Goal: Task Accomplishment & Management: Use online tool/utility

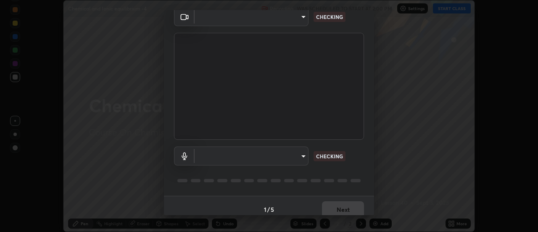
scroll to position [44, 0]
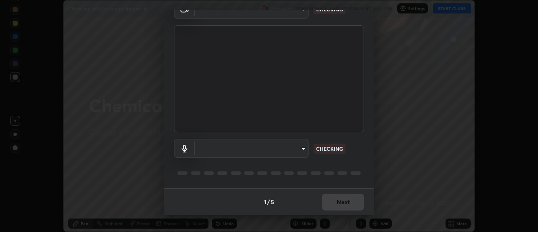
type input "ba4e03077e2635582450f5c2a4df2d3c0c16379ec4c919f063a5676b0e49f015"
type input "default"
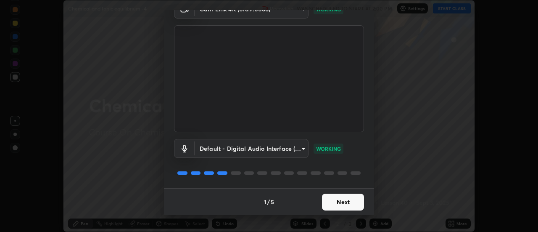
click at [347, 200] on button "Next" at bounding box center [343, 202] width 42 height 17
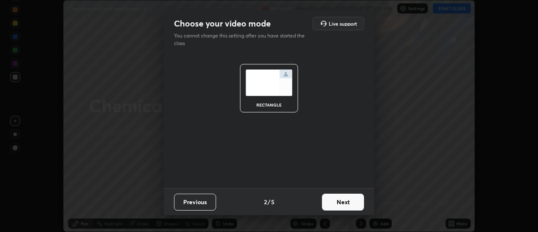
scroll to position [0, 0]
click at [348, 202] on button "Next" at bounding box center [343, 202] width 42 height 17
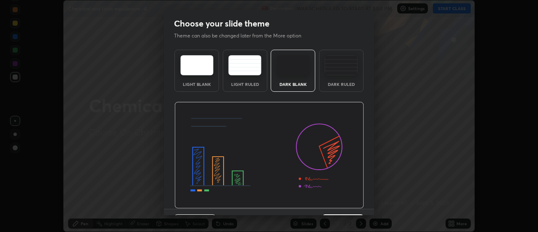
scroll to position [21, 0]
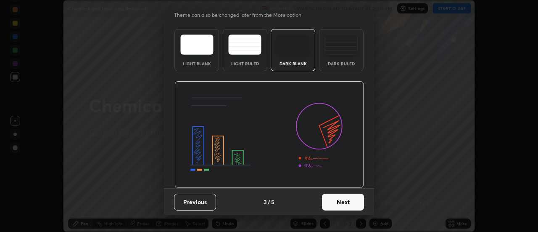
click at [343, 204] on button "Next" at bounding box center [343, 202] width 42 height 17
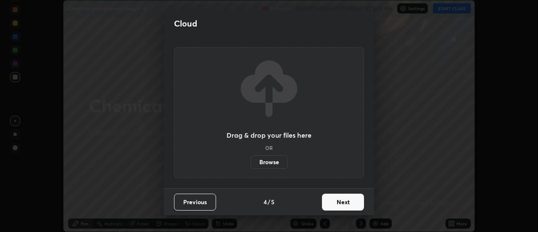
click at [345, 204] on button "Next" at bounding box center [343, 202] width 42 height 17
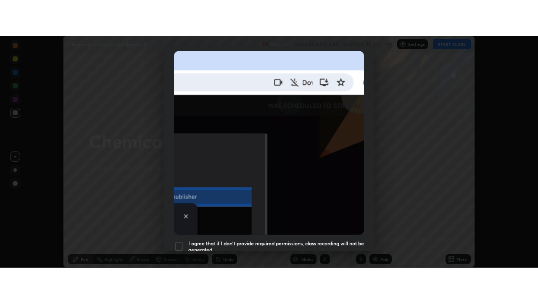
scroll to position [216, 0]
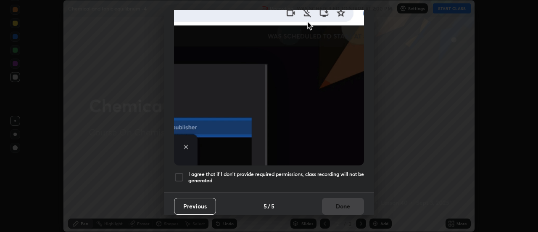
click at [178, 174] on div at bounding box center [179, 177] width 10 height 10
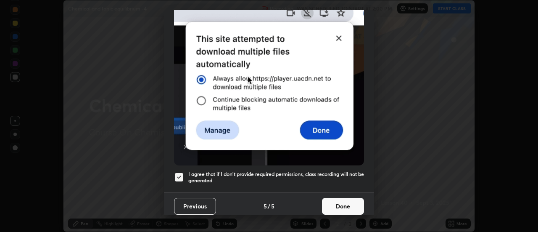
click at [332, 204] on button "Done" at bounding box center [343, 206] width 42 height 17
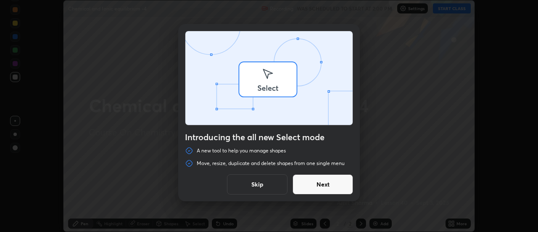
click at [453, 10] on div "Introducing the all new Select mode A new tool to help you manage shapes Move, …" at bounding box center [269, 116] width 538 height 232
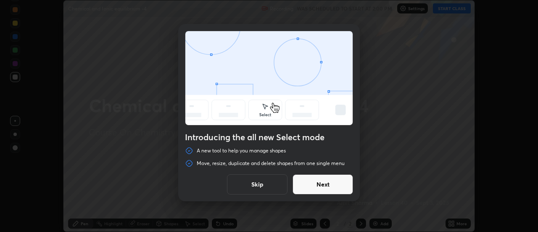
click at [269, 188] on button "Skip" at bounding box center [257, 184] width 61 height 20
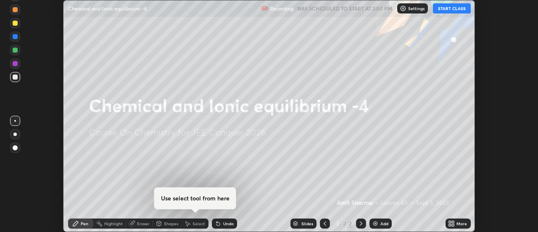
click at [456, 8] on button "START CLASS" at bounding box center [452, 8] width 38 height 10
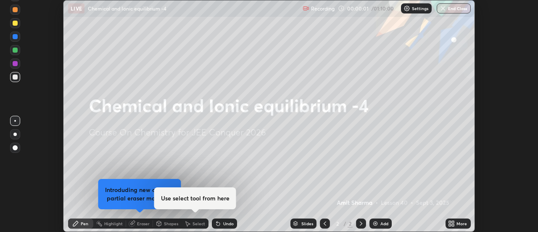
click at [459, 226] on div "More" at bounding box center [458, 223] width 25 height 10
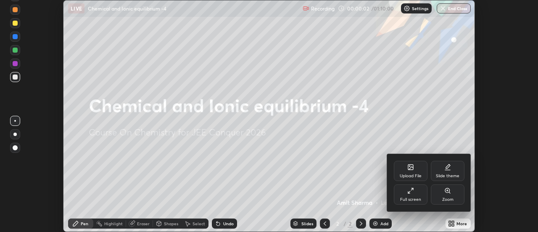
click at [417, 193] on div "Full screen" at bounding box center [411, 194] width 34 height 20
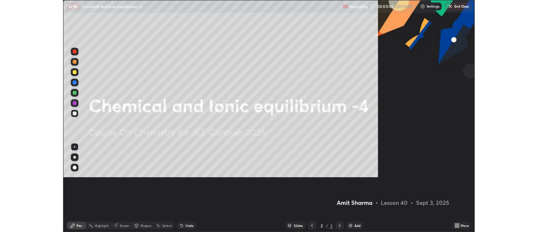
scroll to position [303, 538]
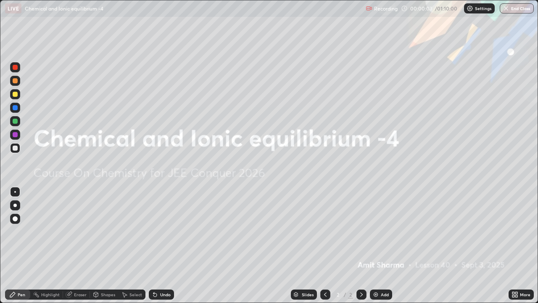
click at [381, 231] on div "Add" at bounding box center [385, 294] width 8 height 4
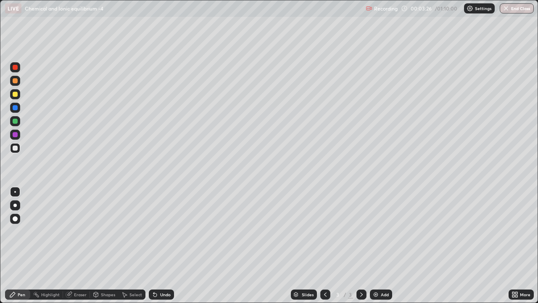
click at [16, 94] on div at bounding box center [15, 94] width 5 height 5
click at [17, 149] on div at bounding box center [15, 148] width 5 height 5
click at [379, 231] on img at bounding box center [376, 294] width 7 height 7
click at [17, 94] on div at bounding box center [15, 94] width 5 height 5
click at [324, 231] on icon at bounding box center [325, 294] width 7 height 7
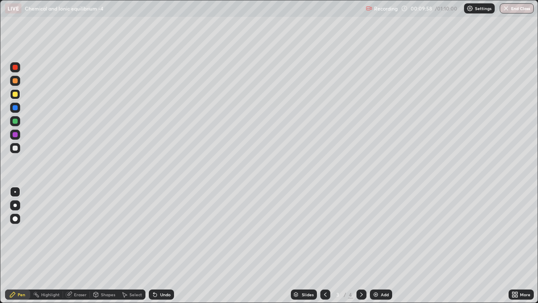
click at [362, 231] on icon at bounding box center [362, 294] width 3 height 4
click at [382, 231] on div "Add" at bounding box center [385, 294] width 8 height 4
click at [164, 231] on div "Undo" at bounding box center [161, 294] width 25 height 10
click at [160, 231] on div "Undo" at bounding box center [161, 294] width 25 height 10
click at [162, 231] on div "Undo" at bounding box center [161, 294] width 25 height 10
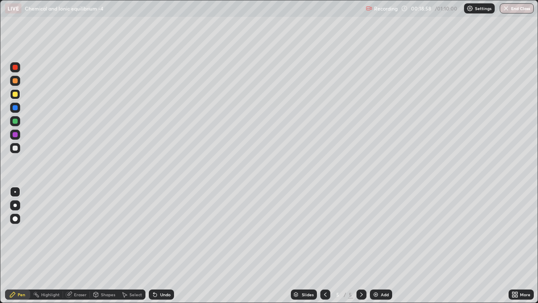
click at [382, 231] on div "Add" at bounding box center [381, 294] width 22 height 10
click at [385, 231] on div "Add" at bounding box center [381, 294] width 22 height 10
click at [16, 149] on div at bounding box center [15, 148] width 5 height 5
click at [15, 137] on div at bounding box center [15, 134] width 5 height 5
click at [17, 149] on div at bounding box center [15, 148] width 5 height 5
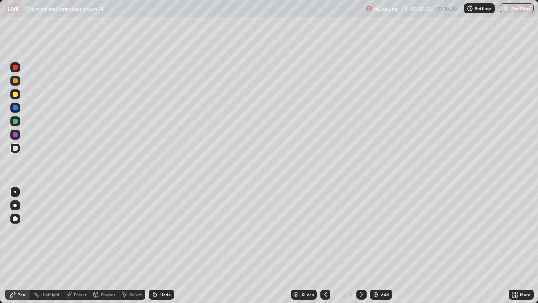
click at [376, 231] on div "Add" at bounding box center [381, 294] width 22 height 10
click at [15, 68] on div at bounding box center [15, 67] width 5 height 5
click at [326, 231] on div at bounding box center [326, 294] width 10 height 10
click at [362, 231] on icon at bounding box center [362, 294] width 3 height 4
click at [384, 231] on div "Add" at bounding box center [381, 294] width 22 height 10
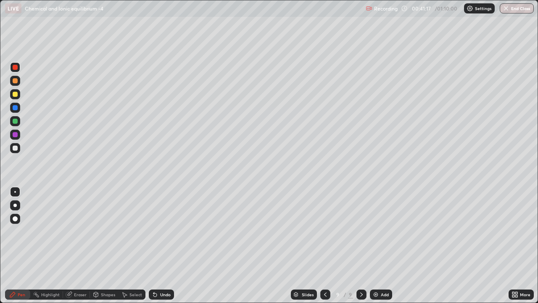
click at [17, 94] on div at bounding box center [15, 94] width 5 height 5
click at [18, 149] on div at bounding box center [15, 148] width 10 height 10
click at [381, 231] on div "Add" at bounding box center [385, 294] width 8 height 4
click at [17, 93] on div at bounding box center [15, 94] width 5 height 5
click at [14, 151] on div at bounding box center [15, 148] width 10 height 10
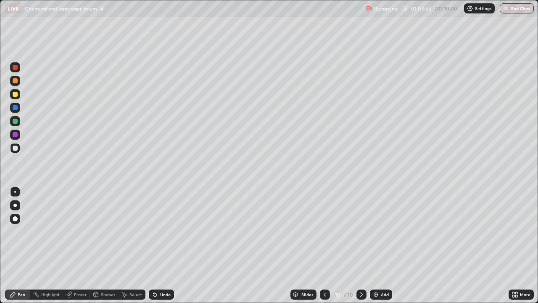
click at [326, 231] on icon at bounding box center [325, 294] width 7 height 7
click at [523, 8] on button "End Class" at bounding box center [517, 8] width 33 height 10
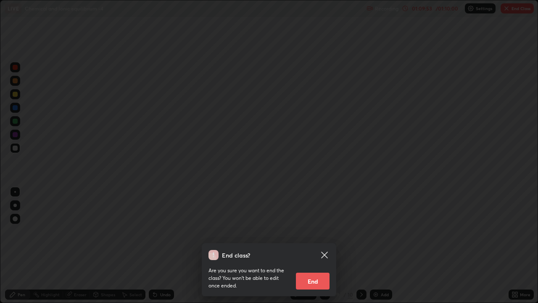
click at [326, 231] on icon at bounding box center [324, 255] width 6 height 6
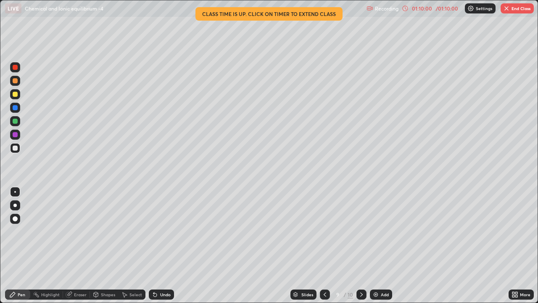
click at [519, 8] on button "End Class" at bounding box center [517, 8] width 33 height 10
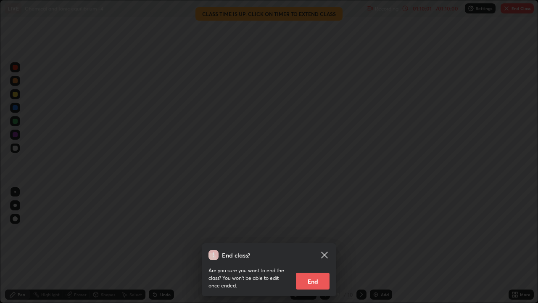
click at [323, 231] on button "End" at bounding box center [313, 281] width 34 height 17
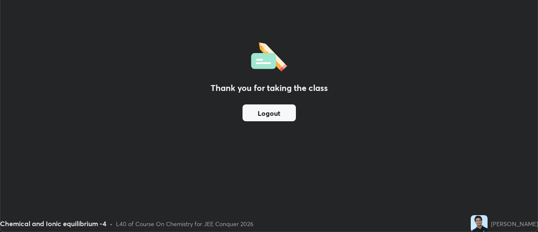
scroll to position [41837, 41531]
